Goal: Task Accomplishment & Management: Manage account settings

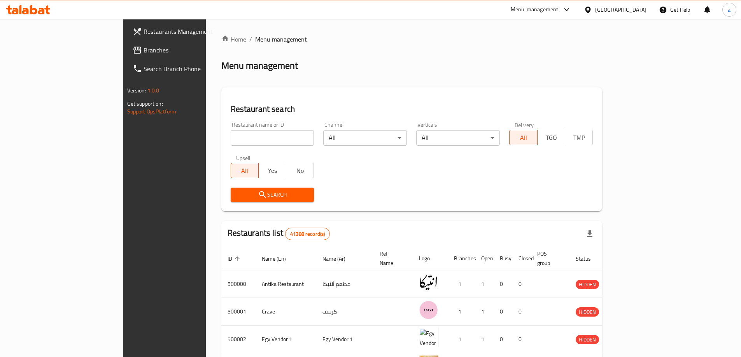
drag, startPoint x: 642, startPoint y: 13, endPoint x: 637, endPoint y: 16, distance: 5.4
click at [642, 12] on div "Egypt" at bounding box center [620, 9] width 51 height 9
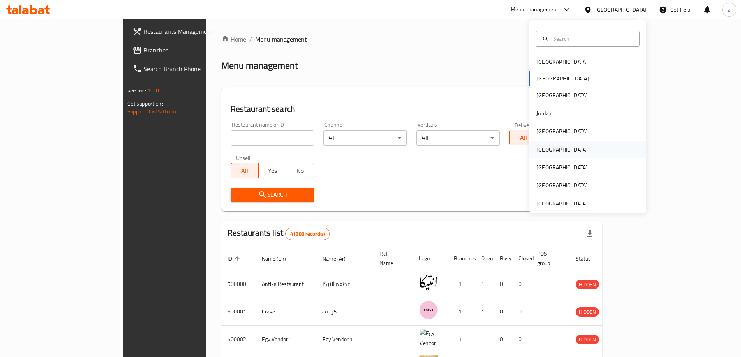
click at [541, 146] on div "[GEOGRAPHIC_DATA]" at bounding box center [561, 149] width 51 height 9
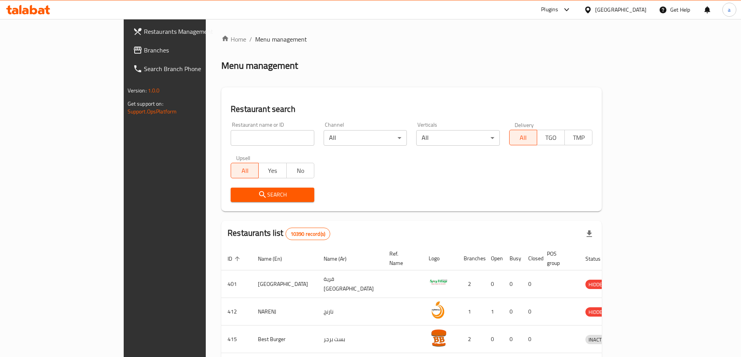
click at [231, 138] on input "search" at bounding box center [273, 138] width 84 height 16
paste input "779718"
type input "779718"
click at [144, 54] on span "Branches" at bounding box center [192, 50] width 97 height 9
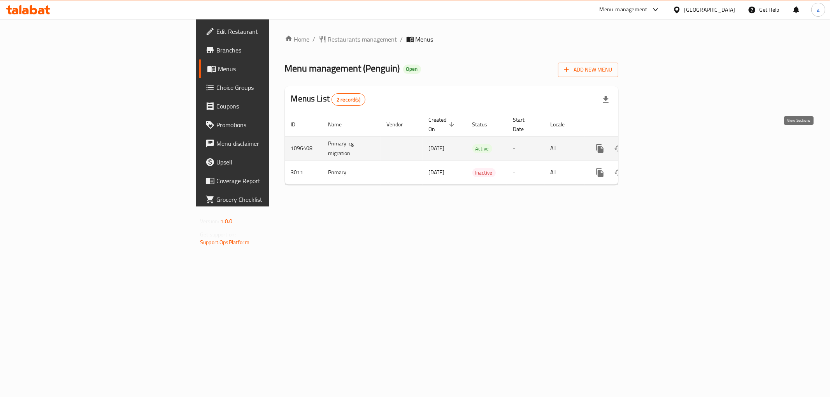
click at [659, 145] on icon "enhanced table" at bounding box center [655, 148] width 7 height 7
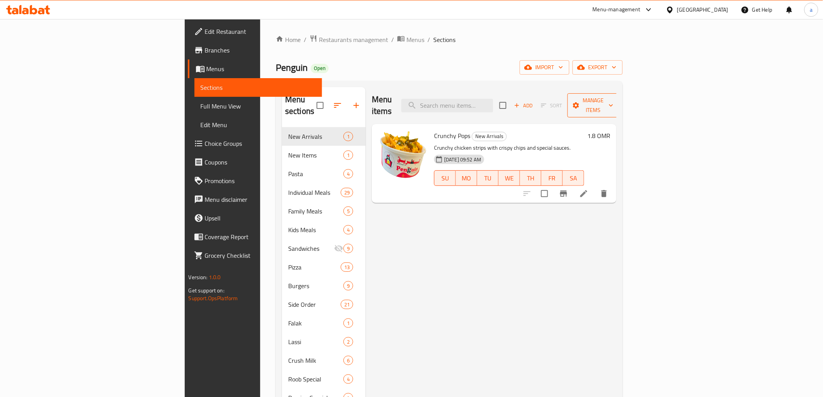
click at [620, 94] on button "Manage items" at bounding box center [594, 105] width 52 height 24
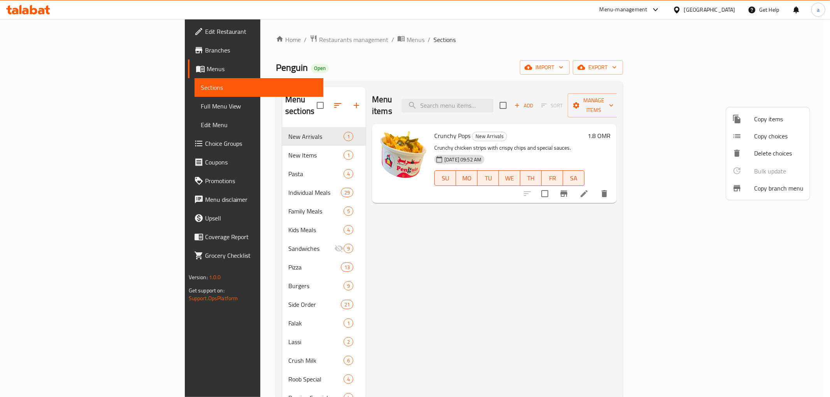
click at [748, 189] on div at bounding box center [743, 188] width 22 height 9
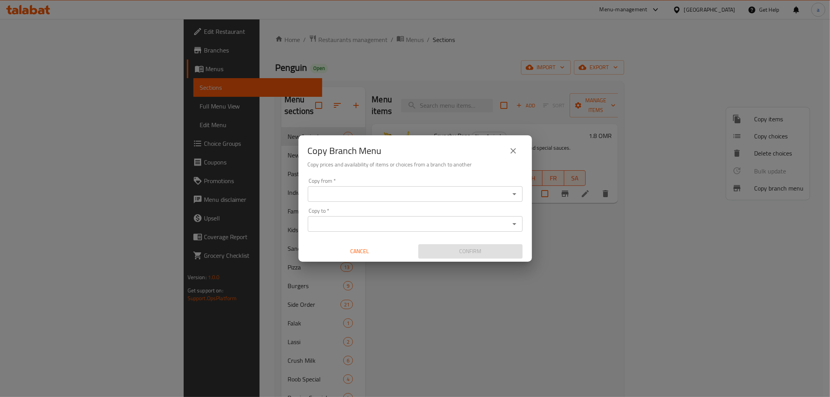
click at [450, 195] on input "Copy from   *" at bounding box center [408, 194] width 197 height 11
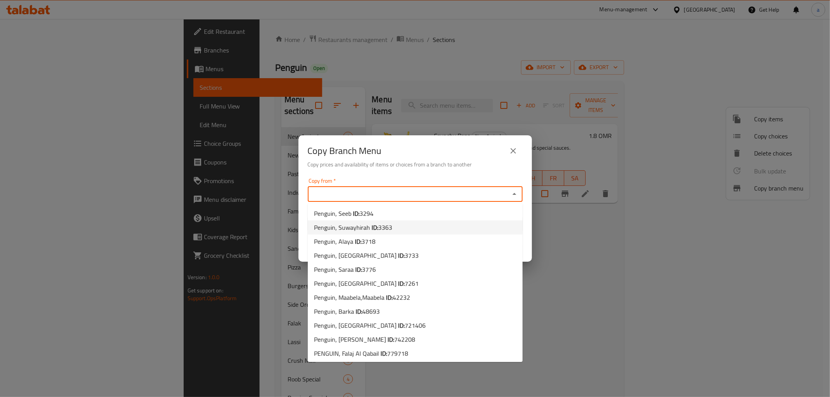
scroll to position [1, 0]
click at [592, 260] on div "Copy Branch Menu Copy prices and availability of items or choices from a branch…" at bounding box center [415, 198] width 830 height 397
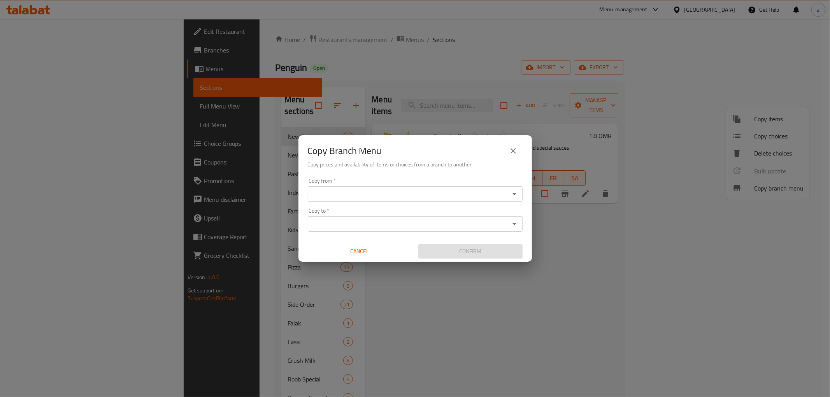
click at [457, 287] on div "Copy Branch Menu Copy prices and availability of items or choices from a branch…" at bounding box center [415, 198] width 830 height 397
click at [400, 192] on input "Copy from   *" at bounding box center [408, 194] width 197 height 11
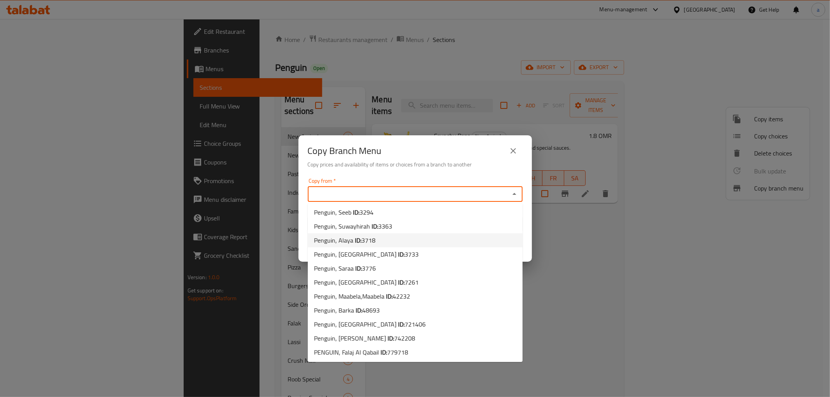
click at [585, 250] on div "Copy Branch Menu Copy prices and availability of items or choices from a branch…" at bounding box center [415, 198] width 830 height 397
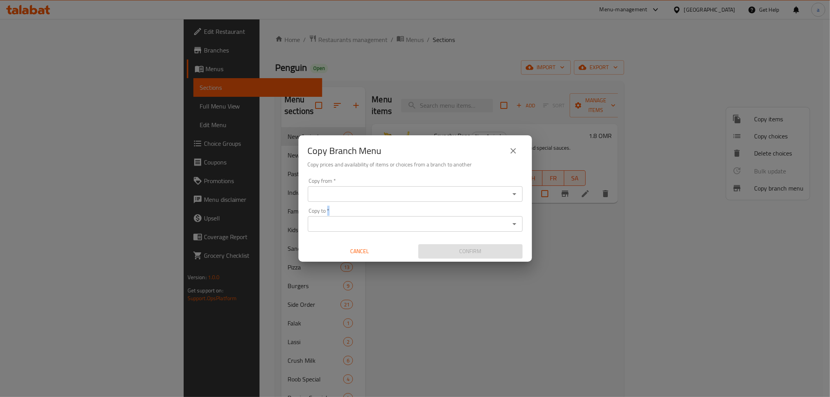
click at [586, 249] on div "Copy Branch Menu Copy prices and availability of items or choices from a branch…" at bounding box center [415, 198] width 830 height 397
click at [511, 161] on h6 "Copy prices and availability of items or choices from a branch to another" at bounding box center [415, 164] width 215 height 9
click at [512, 156] on button "close" at bounding box center [513, 151] width 19 height 19
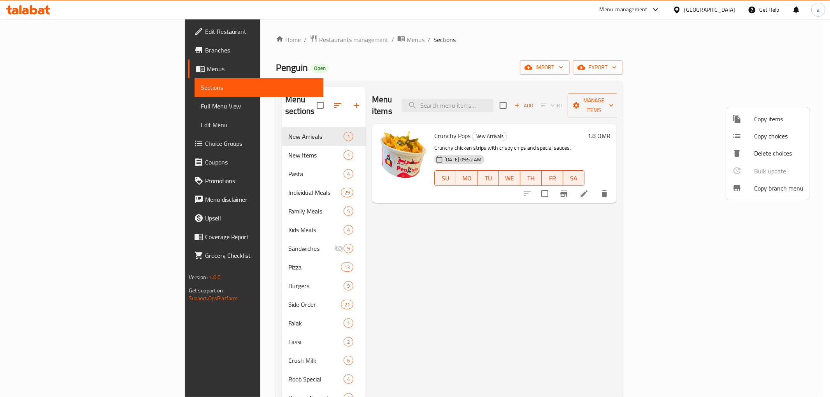
click at [85, 52] on div at bounding box center [415, 198] width 830 height 397
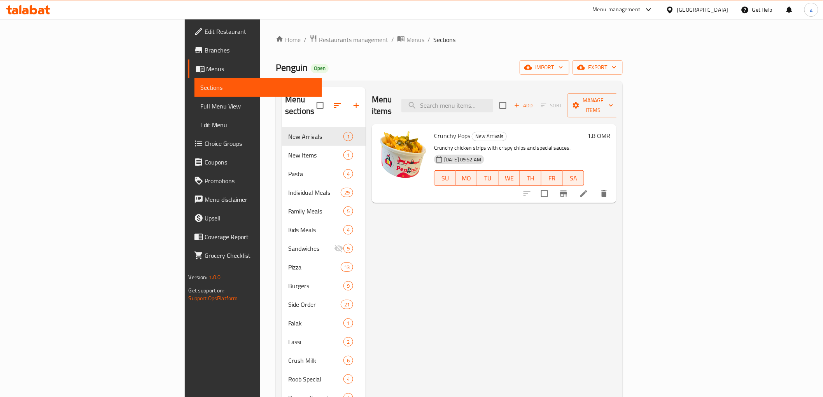
click at [205, 52] on span "Branches" at bounding box center [260, 50] width 111 height 9
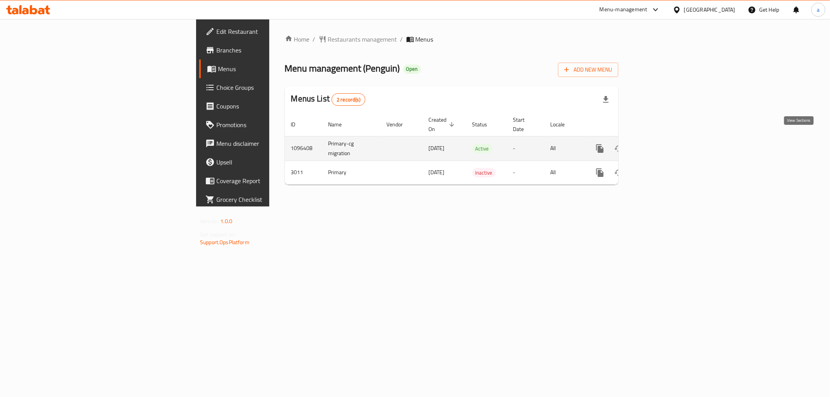
click at [665, 139] on link "enhanced table" at bounding box center [656, 148] width 19 height 19
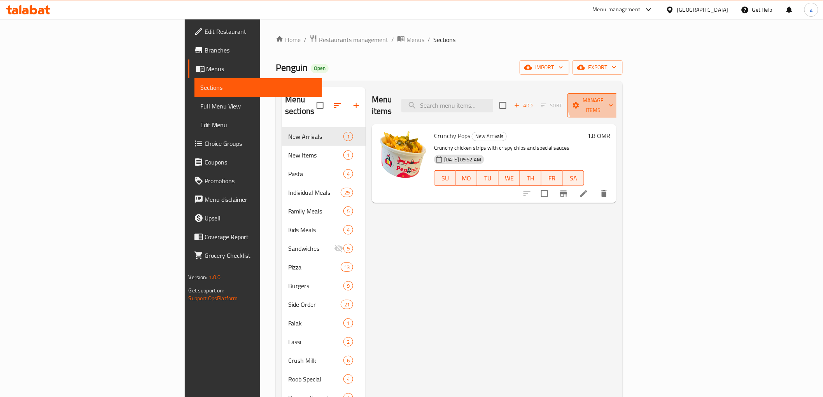
click at [613, 98] on span "Manage items" at bounding box center [594, 105] width 40 height 19
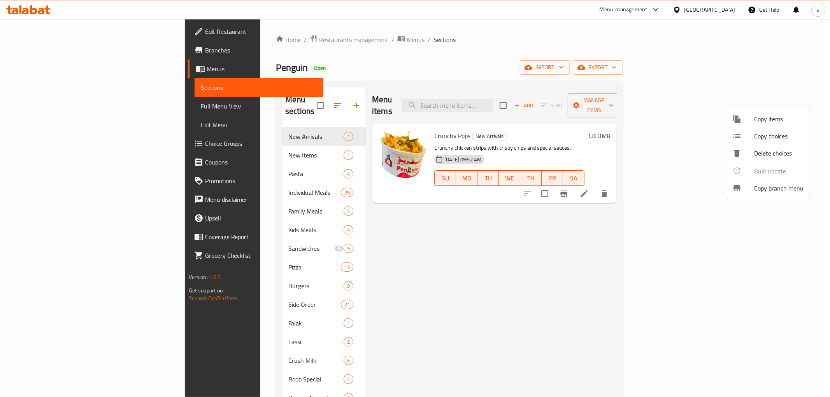
click at [763, 184] on span "Copy branch menu" at bounding box center [778, 188] width 49 height 9
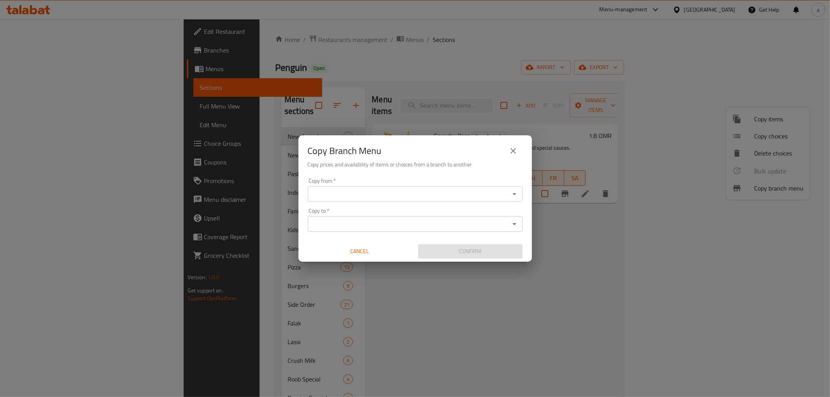
click at [464, 193] on input "Copy from   *" at bounding box center [408, 194] width 197 height 11
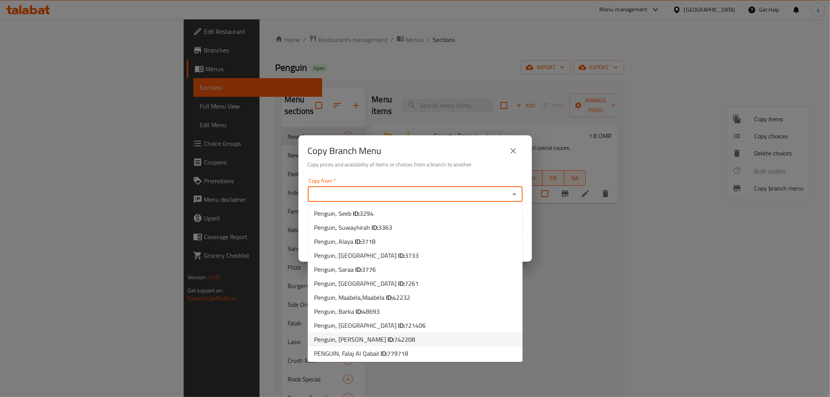
click at [397, 336] on li "Penguin, Al Hambar ID: 742208" at bounding box center [415, 340] width 215 height 14
type input "Penguin, Al Hambar"
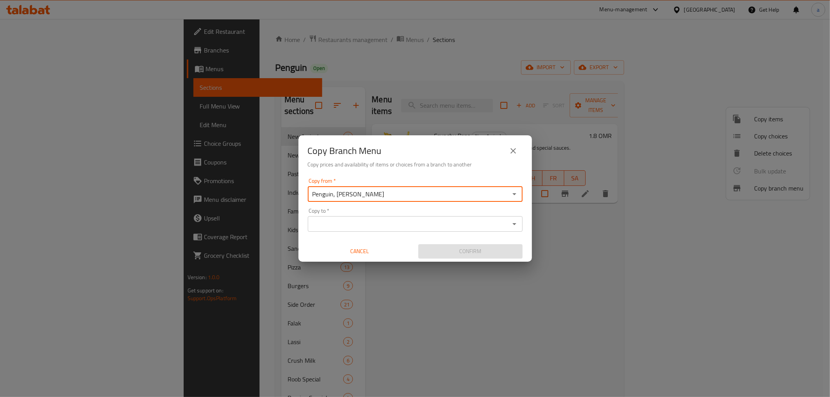
click at [417, 225] on input "Copy to   *" at bounding box center [408, 224] width 197 height 11
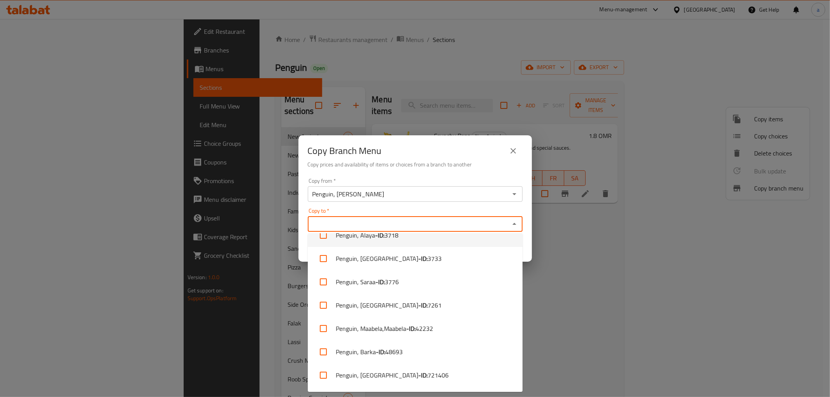
scroll to position [103, 0]
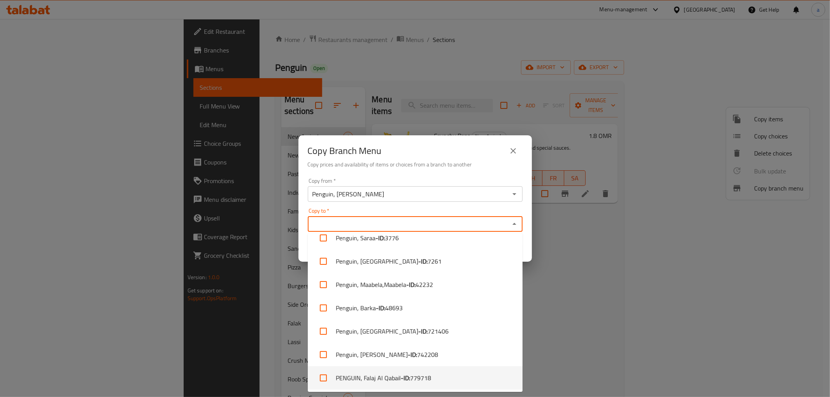
click at [420, 375] on span "779718" at bounding box center [420, 377] width 21 height 9
checkbox input "true"
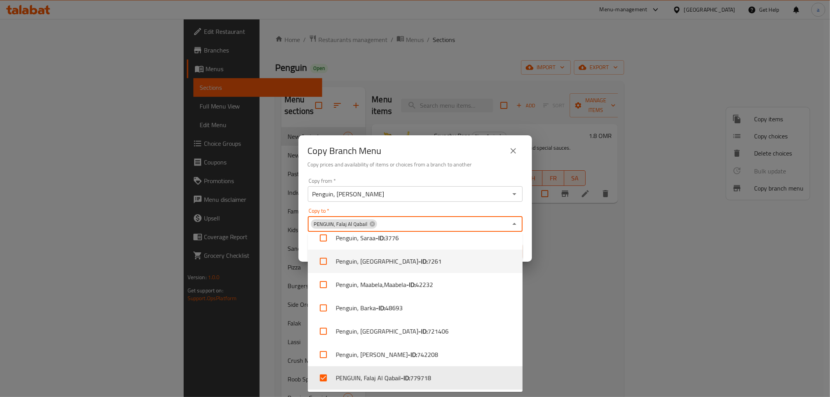
click at [548, 272] on div "Copy Branch Menu Copy prices and availability of items or choices from a branch…" at bounding box center [415, 198] width 830 height 397
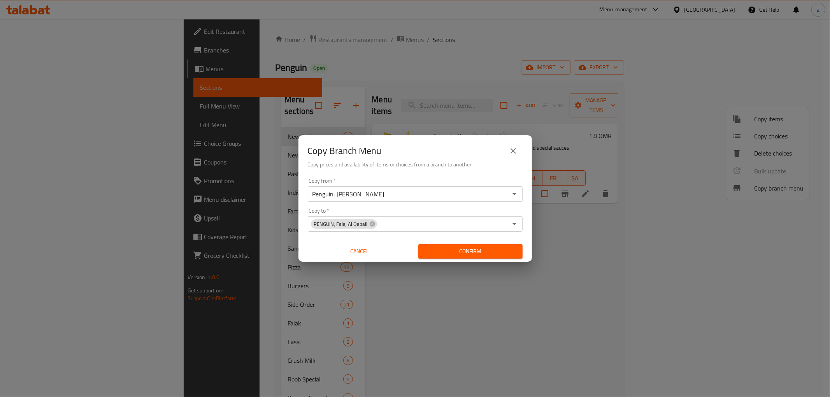
click at [480, 247] on span "Confirm" at bounding box center [470, 252] width 92 height 10
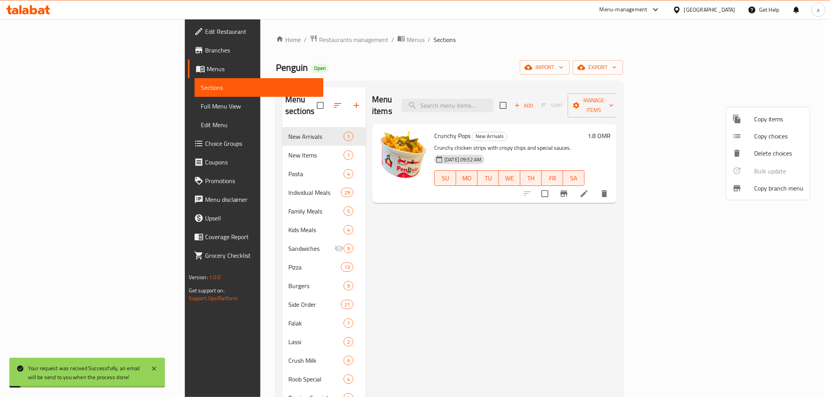
click at [453, 279] on div at bounding box center [415, 198] width 830 height 397
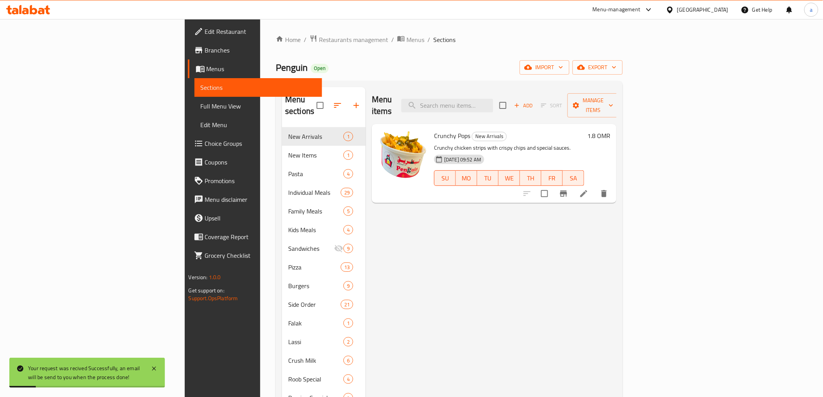
click at [207, 68] on span "Menus" at bounding box center [261, 68] width 109 height 9
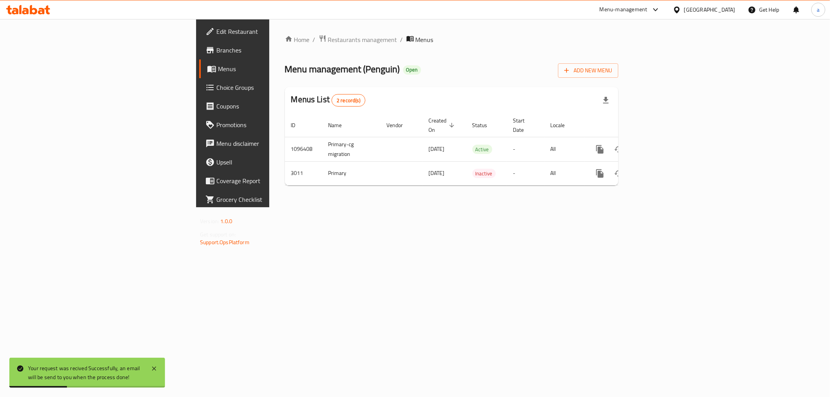
click at [199, 57] on link "Branches" at bounding box center [266, 50] width 135 height 19
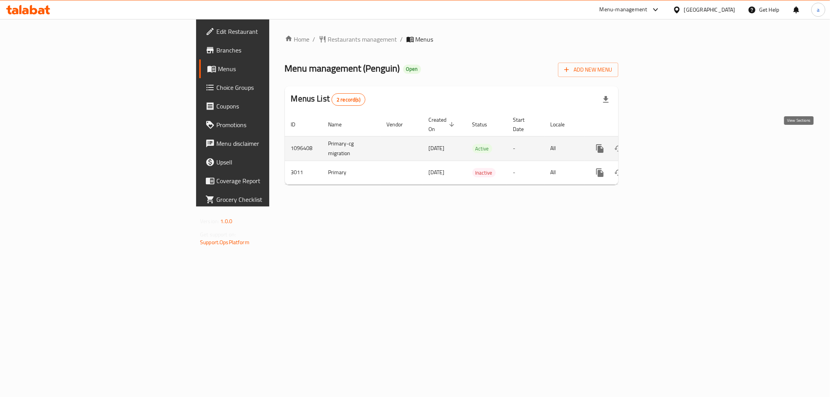
click at [665, 140] on link "enhanced table" at bounding box center [656, 148] width 19 height 19
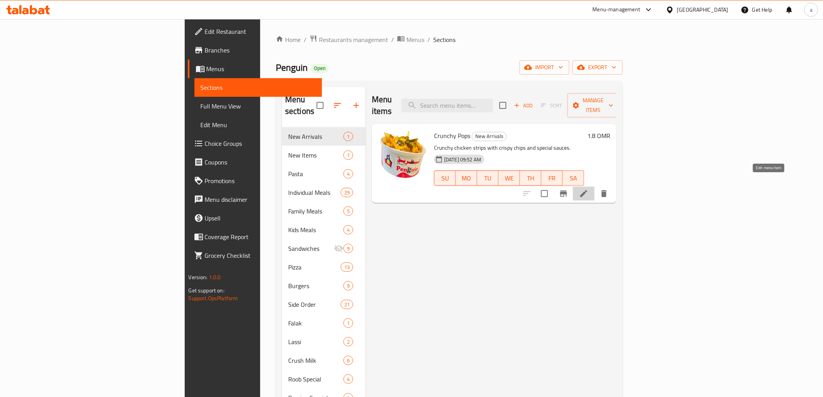
click at [589, 189] on icon at bounding box center [583, 193] width 9 height 9
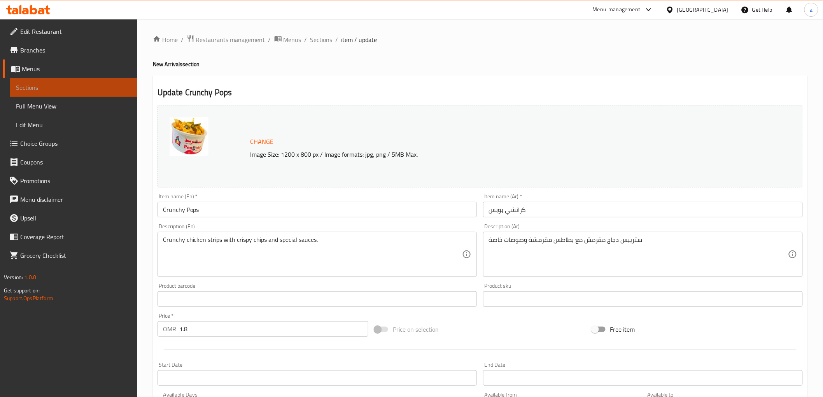
click at [85, 86] on span "Sections" at bounding box center [73, 87] width 115 height 9
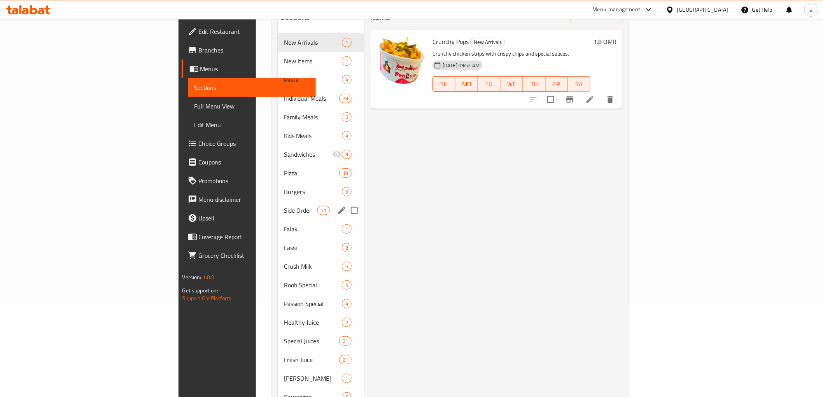
scroll to position [93, 0]
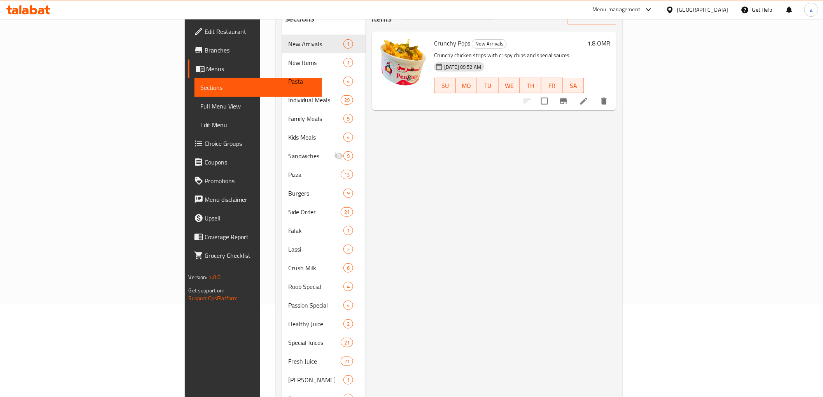
click at [188, 77] on link "Menus" at bounding box center [255, 69] width 134 height 19
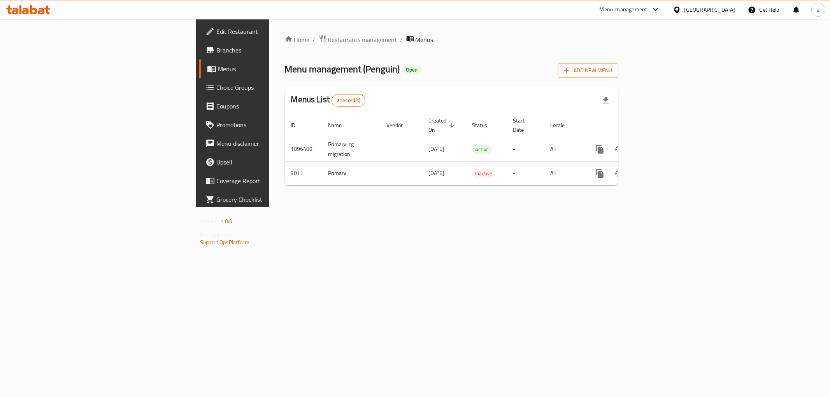
click at [40, 10] on icon at bounding box center [41, 11] width 7 height 7
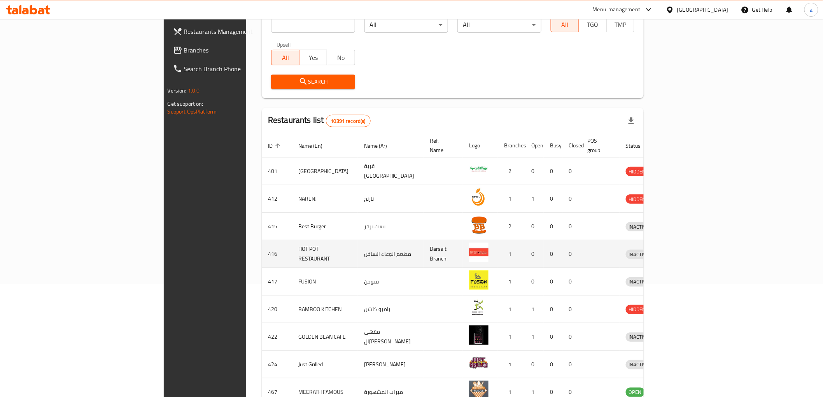
scroll to position [98, 0]
